Goal: Task Accomplishment & Management: Use online tool/utility

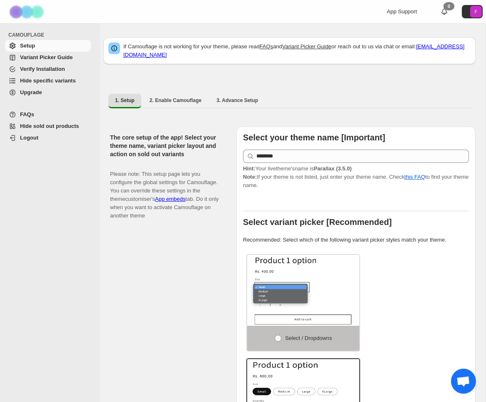
click at [31, 85] on link "Hide specific variants" at bounding box center [48, 81] width 86 height 12
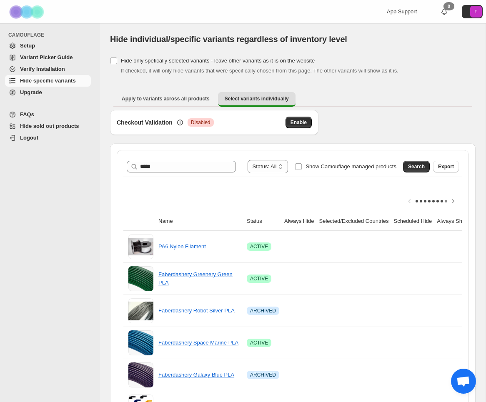
type input "*****"
click at [412, 173] on div "Search Export" at bounding box center [429, 165] width 59 height 17
click at [412, 168] on span "Search" at bounding box center [416, 166] width 17 height 7
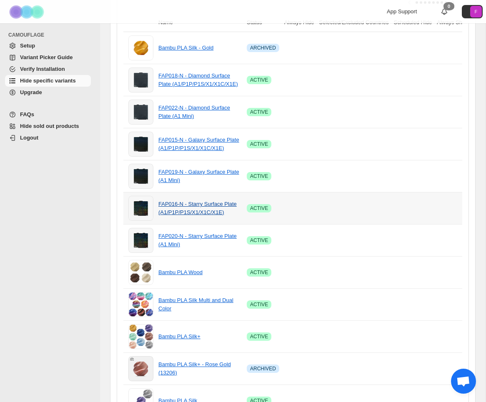
scroll to position [205, 0]
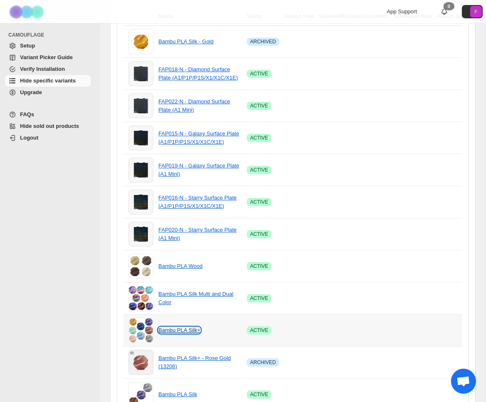
click at [177, 329] on link "Bambu PLA Silk+" at bounding box center [179, 330] width 42 height 6
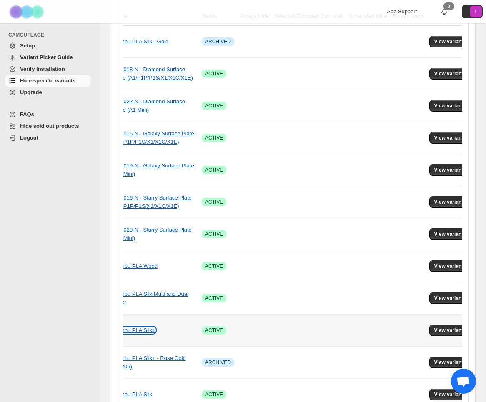
scroll to position [0, 68]
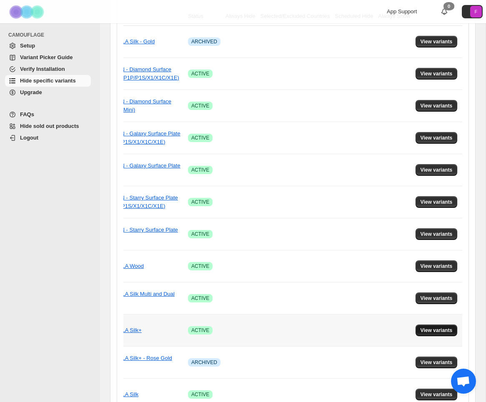
click at [431, 331] on span "View variants" at bounding box center [437, 330] width 32 height 7
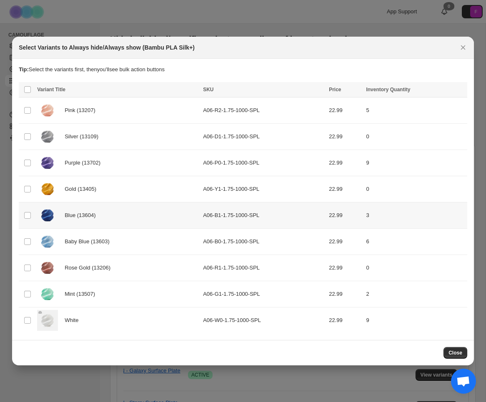
scroll to position [0, 0]
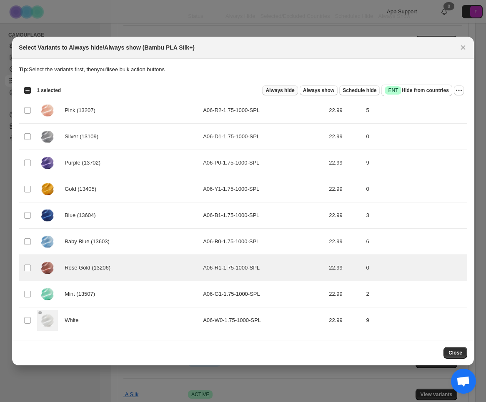
click at [275, 90] on span "Always hide" at bounding box center [280, 90] width 29 height 7
